Goal: Transaction & Acquisition: Purchase product/service

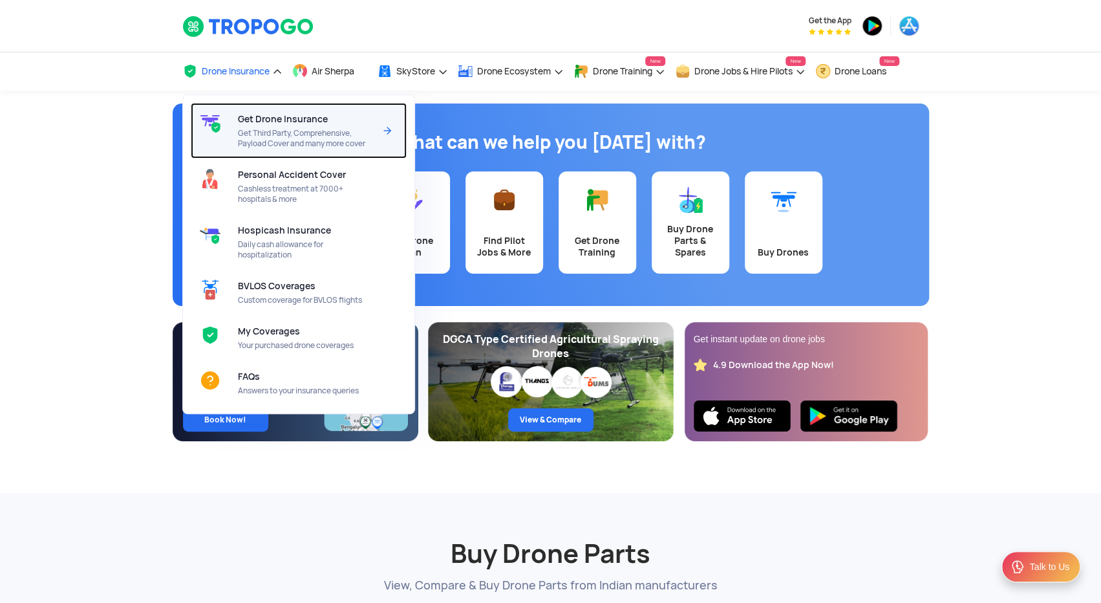
click at [275, 133] on span "Get Third Party, Comprehensive, Payload Cover and many more cover" at bounding box center [306, 138] width 136 height 21
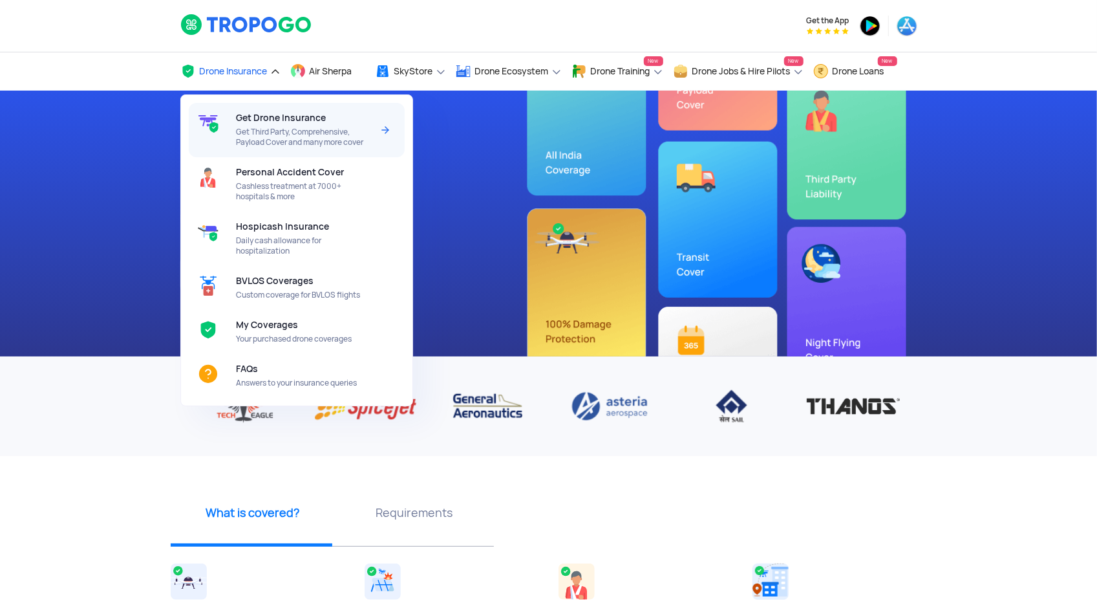
click at [270, 133] on span "Get Third Party, Comprehensive, Payload Cover and many more cover" at bounding box center [304, 137] width 136 height 21
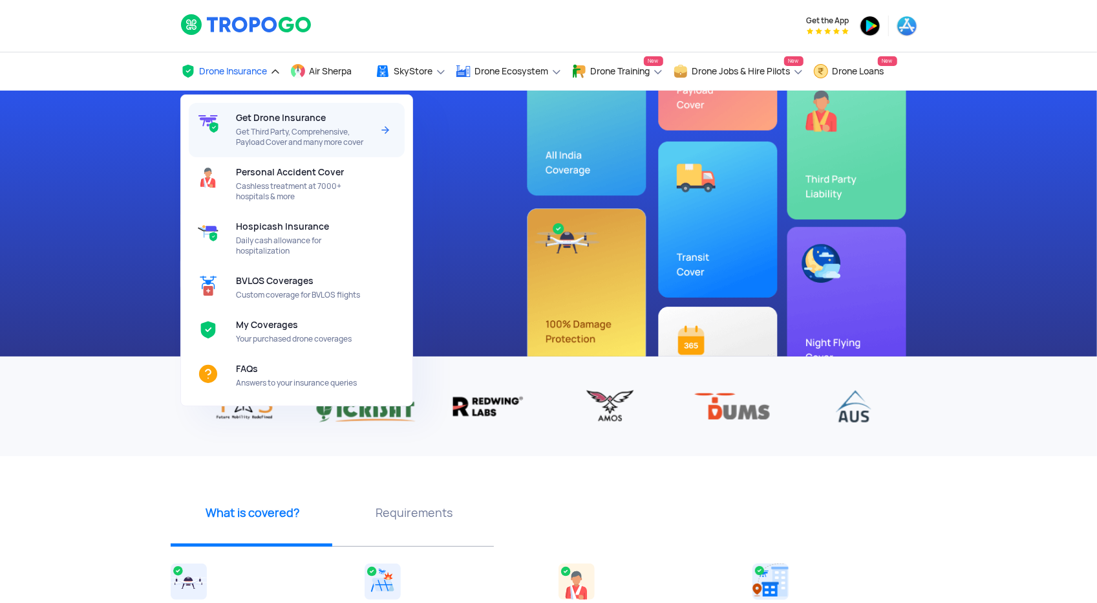
click at [266, 134] on span "Get Third Party, Comprehensive, Payload Cover and many more cover" at bounding box center [304, 137] width 136 height 21
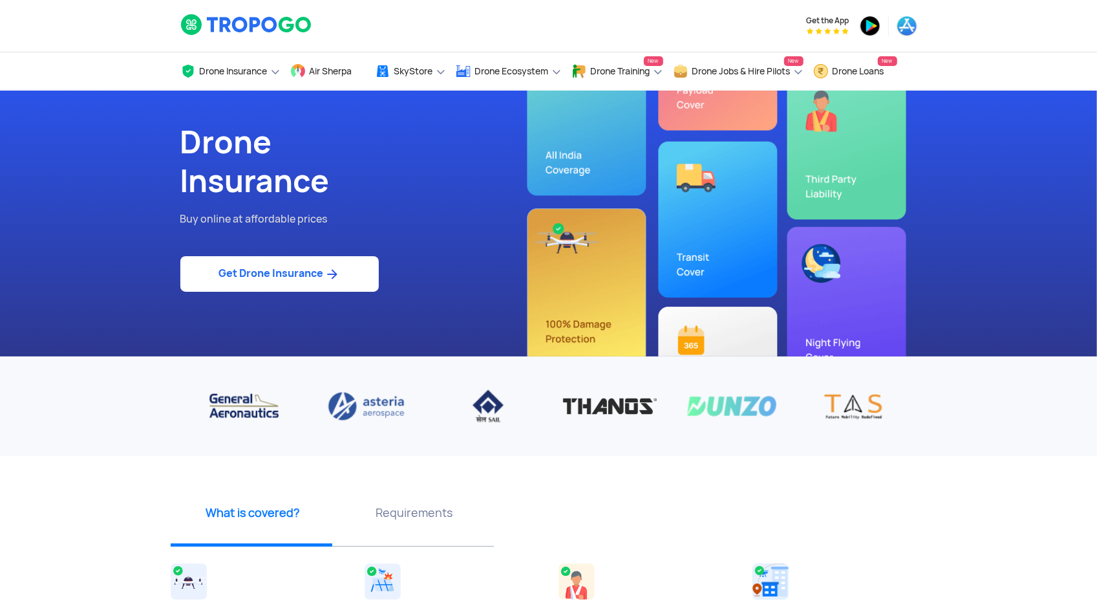
click at [275, 277] on link "Get Drone Insurance" at bounding box center [279, 274] width 198 height 36
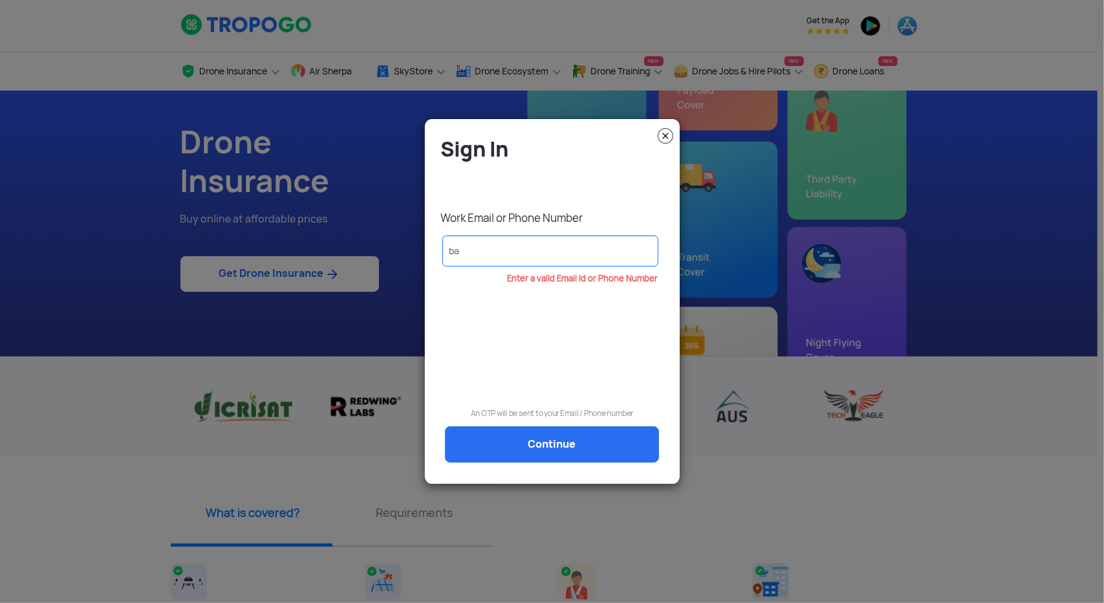
type input "b"
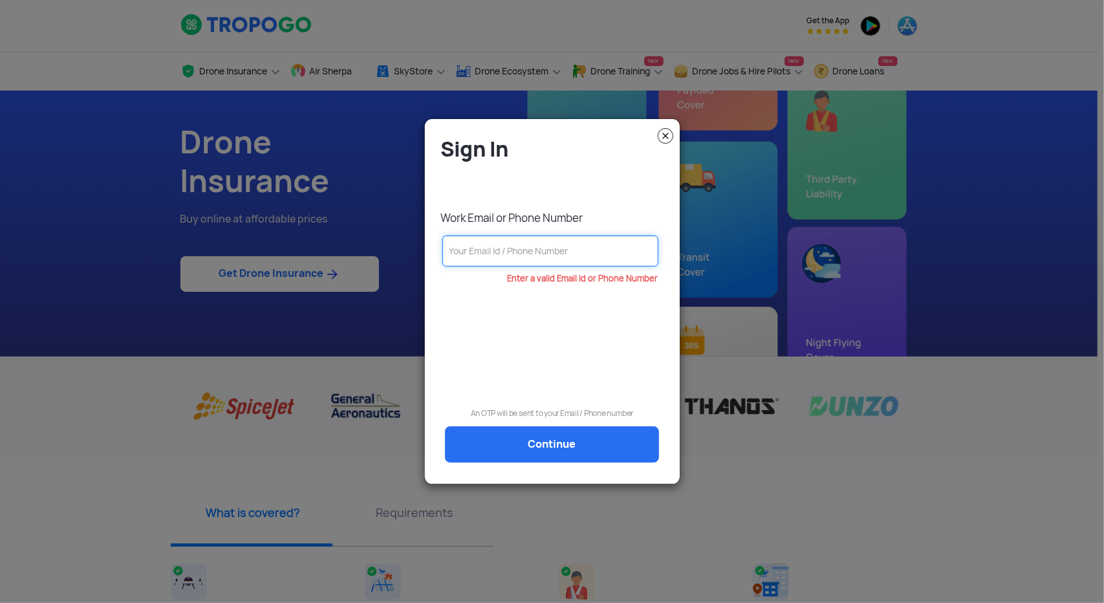
click at [509, 251] on input "text" at bounding box center [550, 250] width 217 height 31
paste input "9032691666"
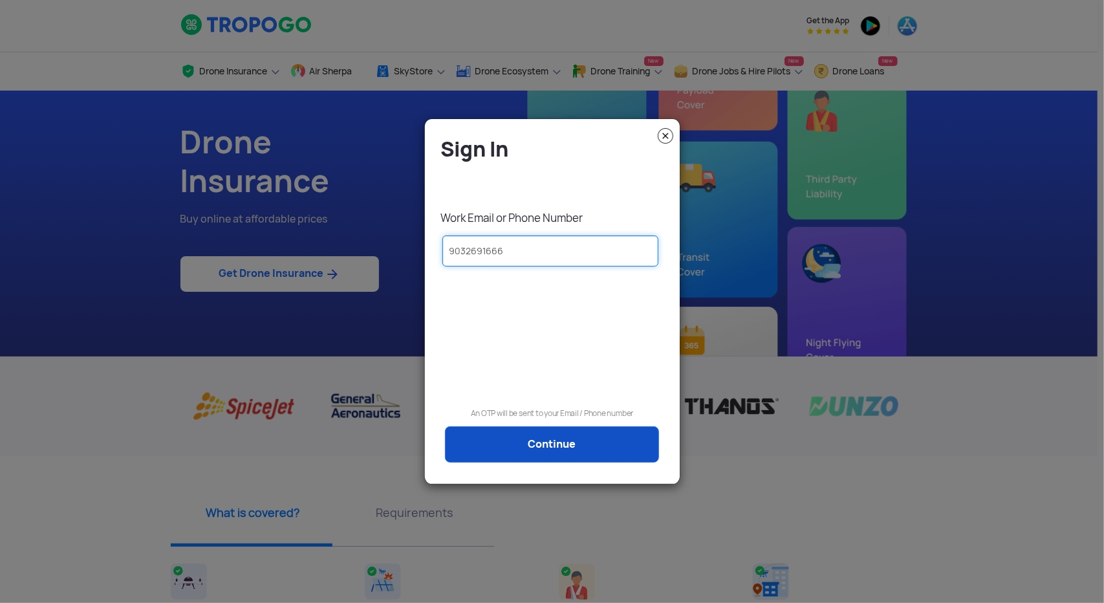
type input "9032691666"
click at [535, 447] on link "Continue" at bounding box center [552, 444] width 214 height 36
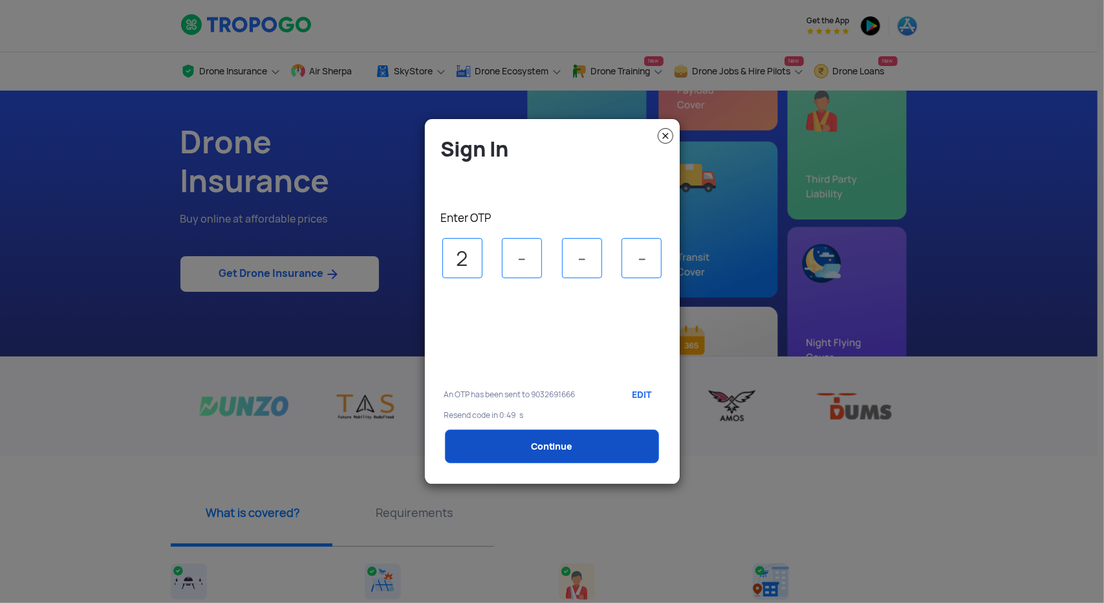
type input "2"
type input "3"
type input "2"
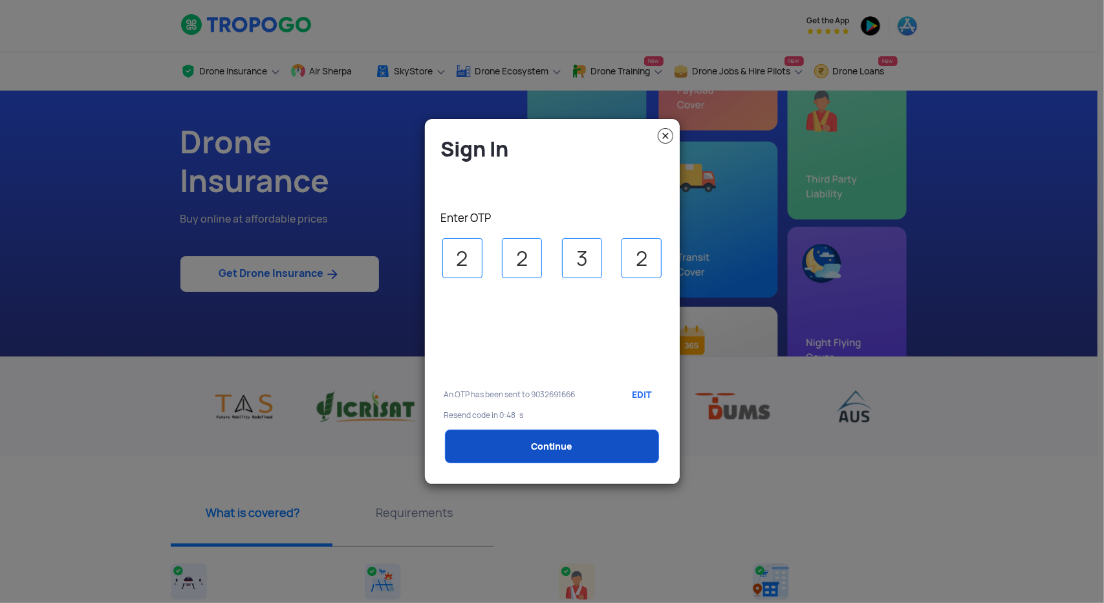
select select "1000000"
